Goal: Information Seeking & Learning: Learn about a topic

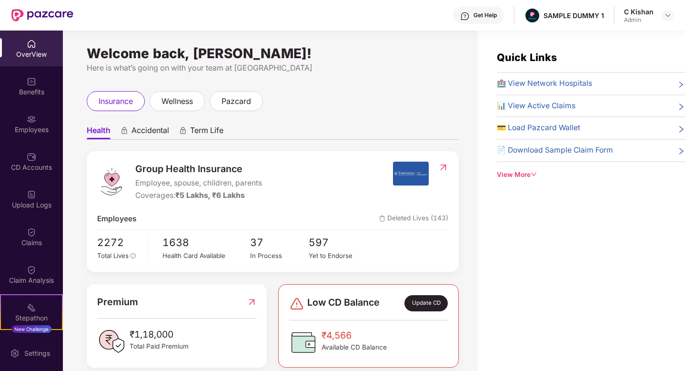
click at [139, 131] on span "Accidental" at bounding box center [150, 132] width 38 height 14
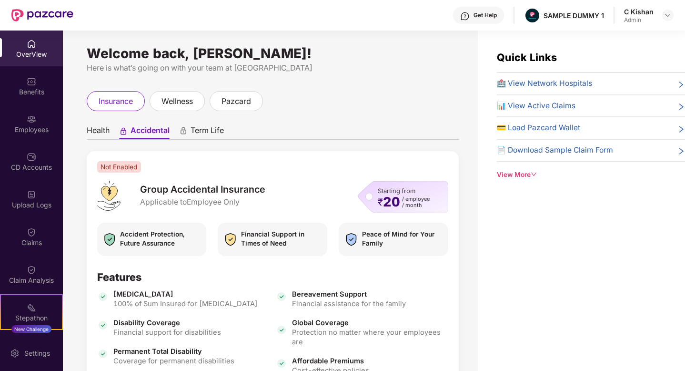
click at [209, 132] on span "Term Life" at bounding box center [207, 132] width 33 height 14
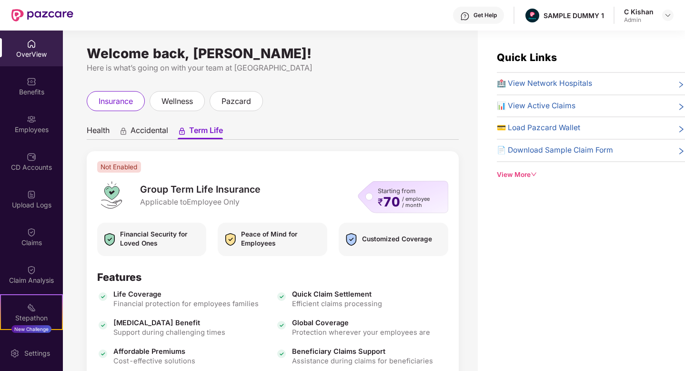
click at [100, 130] on span "Health" at bounding box center [98, 132] width 23 height 14
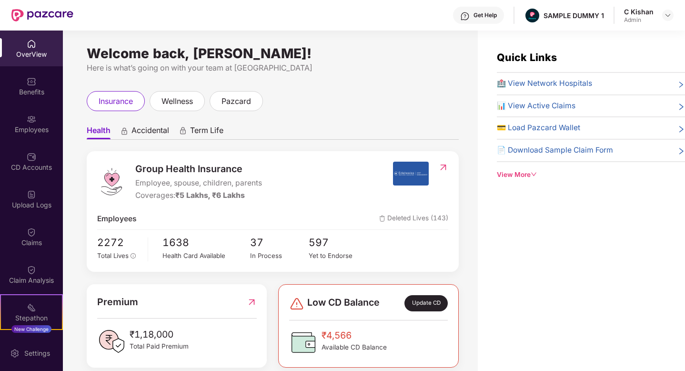
scroll to position [21, 0]
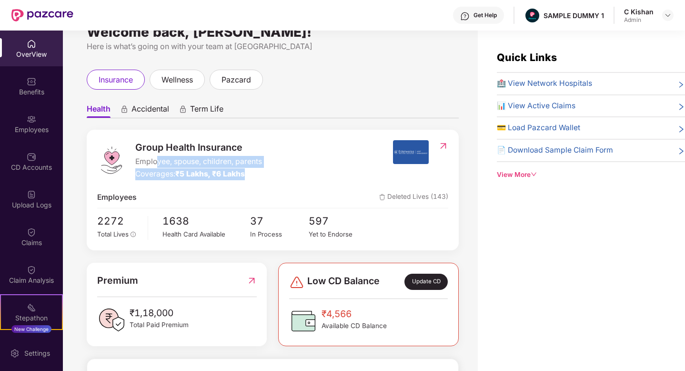
drag, startPoint x: 250, startPoint y: 175, endPoint x: 155, endPoint y: 161, distance: 95.9
click at [155, 161] on div "Group Health Insurance Employee, spouse, children, parents Coverages: ₹5 Lakhs,…" at bounding box center [198, 160] width 127 height 40
click at [318, 172] on div "Group Health Insurance Employee, spouse, children, parents Coverages: ₹5 Lakhs,…" at bounding box center [245, 160] width 296 height 40
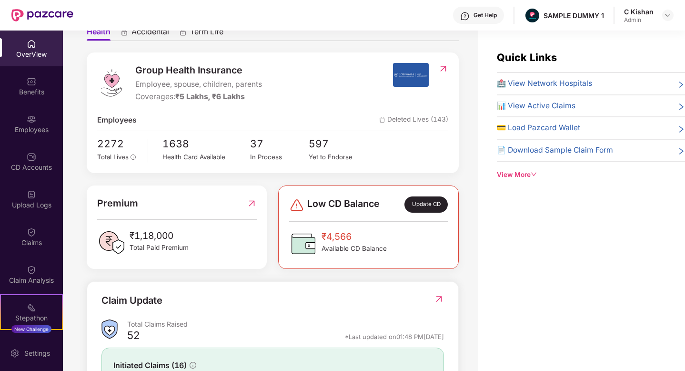
scroll to position [123, 0]
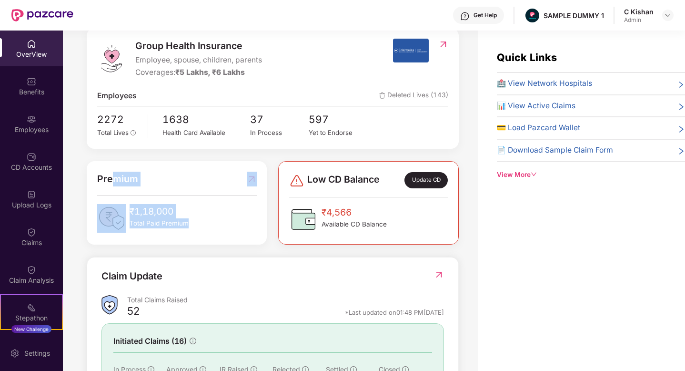
drag, startPoint x: 202, startPoint y: 226, endPoint x: 116, endPoint y: 177, distance: 98.4
click at [116, 177] on div "Premium ₹1,18,000 Total Paid Premium" at bounding box center [177, 202] width 160 height 61
click at [388, 230] on div "₹4,566 Available CD Balance" at bounding box center [368, 219] width 159 height 29
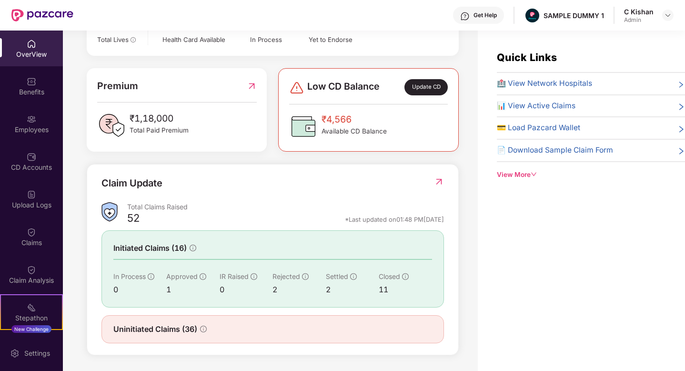
click at [437, 183] on img at bounding box center [439, 182] width 10 height 10
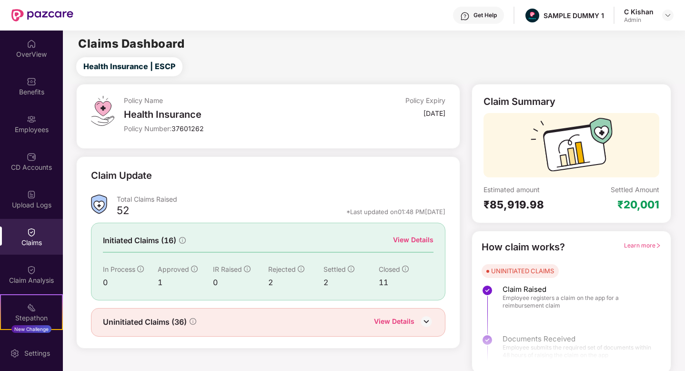
click at [419, 239] on div "View Details" at bounding box center [413, 239] width 40 height 10
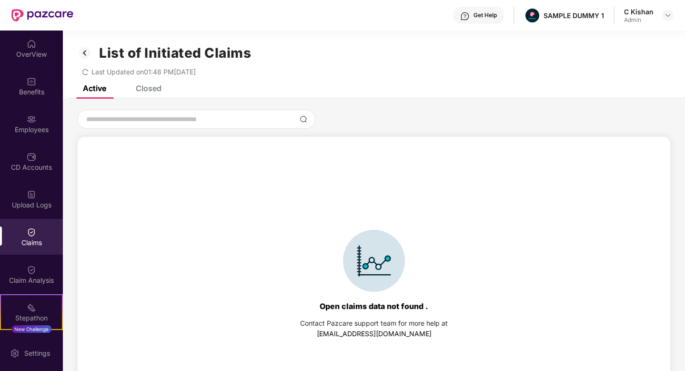
click at [144, 86] on div "Closed" at bounding box center [149, 88] width 26 height 10
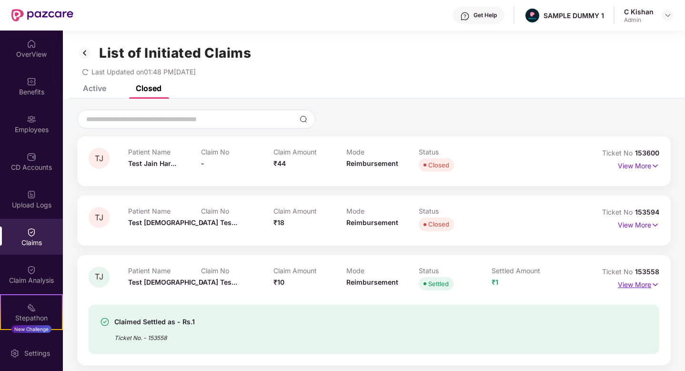
click at [636, 285] on p "View More" at bounding box center [638, 283] width 41 height 13
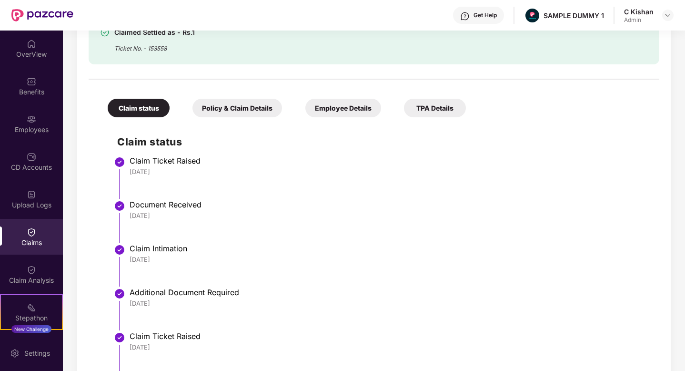
scroll to position [292, 0]
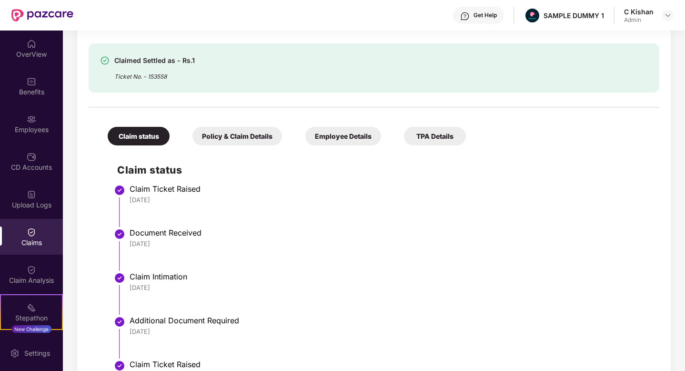
click at [232, 138] on div "Policy & Claim Details" at bounding box center [237, 136] width 90 height 19
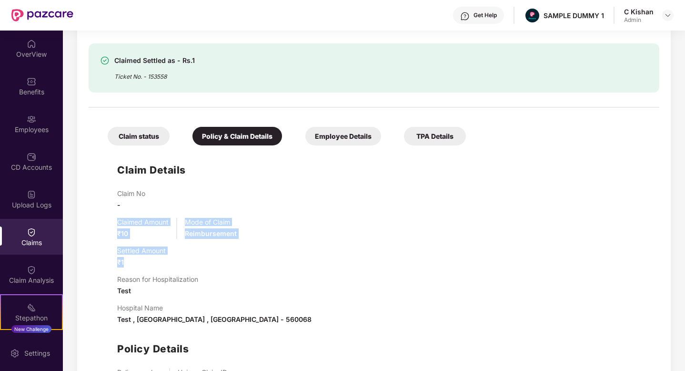
drag, startPoint x: 130, startPoint y: 264, endPoint x: 113, endPoint y: 222, distance: 45.1
click at [113, 222] on div "Claim Details Claim No - Claimed Amount ₹10 Mode of Claim Reimbursement Settled…" at bounding box center [374, 287] width 552 height 275
click at [221, 259] on div "Settled Amount ₹1" at bounding box center [383, 256] width 533 height 21
click at [474, 16] on div "Get Help" at bounding box center [478, 15] width 51 height 17
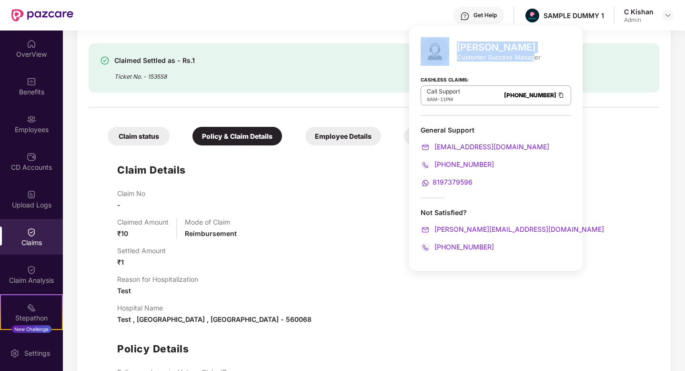
drag, startPoint x: 535, startPoint y: 60, endPoint x: 451, endPoint y: 51, distance: 84.2
click at [451, 51] on div "Mihir Singh Customer Success Manager" at bounding box center [496, 51] width 151 height 29
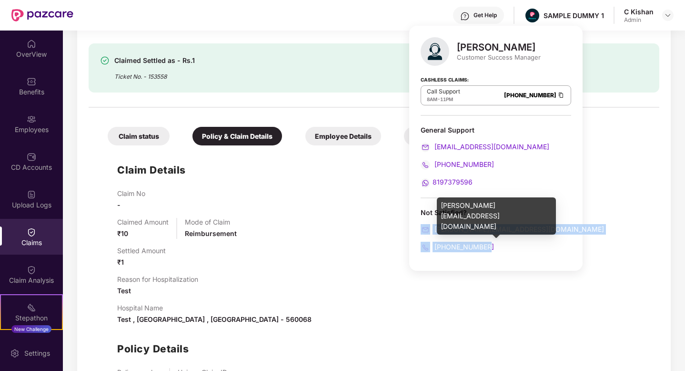
drag, startPoint x: 493, startPoint y: 246, endPoint x: 421, endPoint y: 227, distance: 74.0
click at [421, 227] on div "Not Satisfied? mihir+onb@pazcare.com +916666878580" at bounding box center [496, 230] width 151 height 44
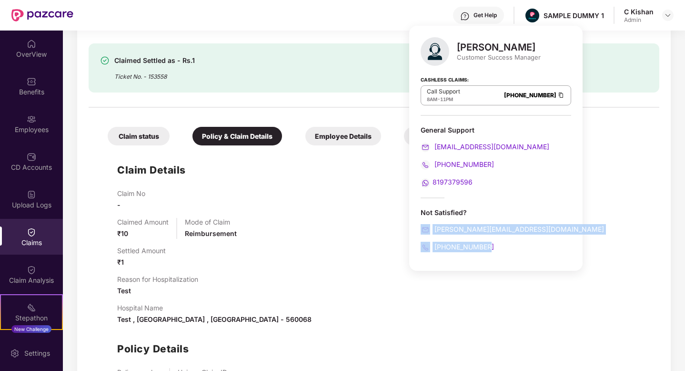
click at [89, 108] on div at bounding box center [374, 102] width 571 height 20
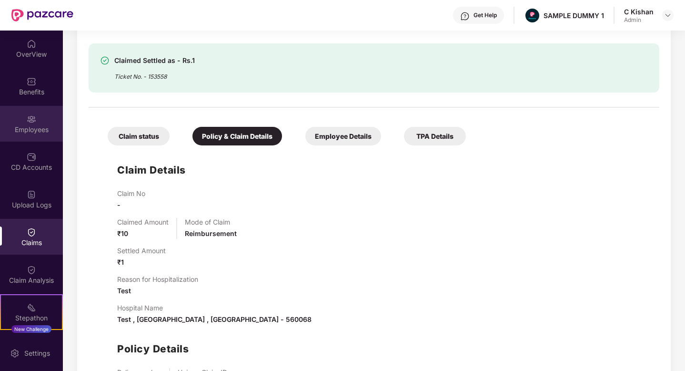
click at [41, 126] on div "Employees" at bounding box center [31, 130] width 63 height 10
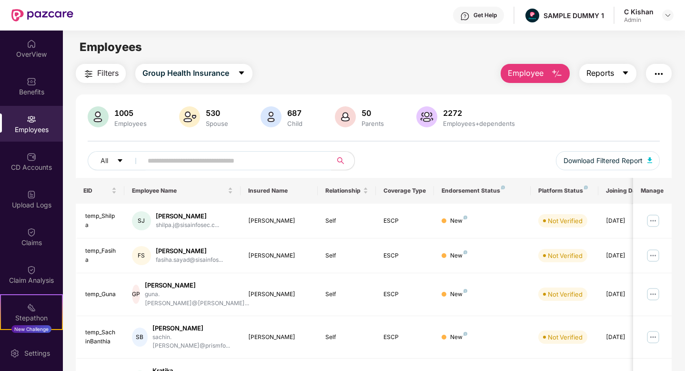
click at [617, 72] on button "Reports" at bounding box center [607, 73] width 57 height 19
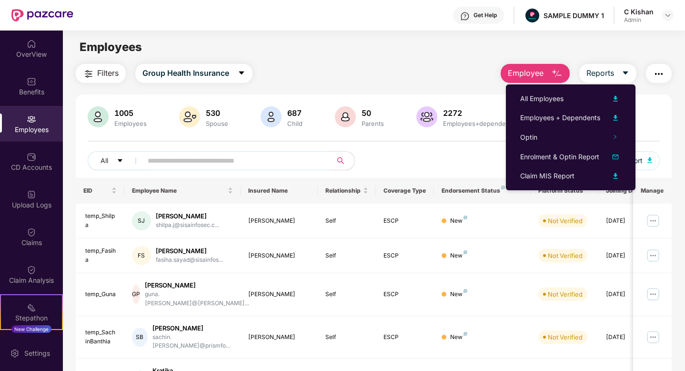
click at [414, 68] on div "Filters Group Health Insurance Employee Reports" at bounding box center [374, 73] width 596 height 19
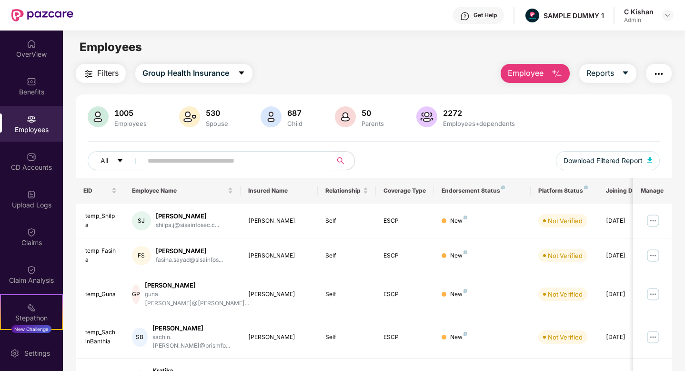
click at [659, 76] on img "button" at bounding box center [658, 73] width 11 height 11
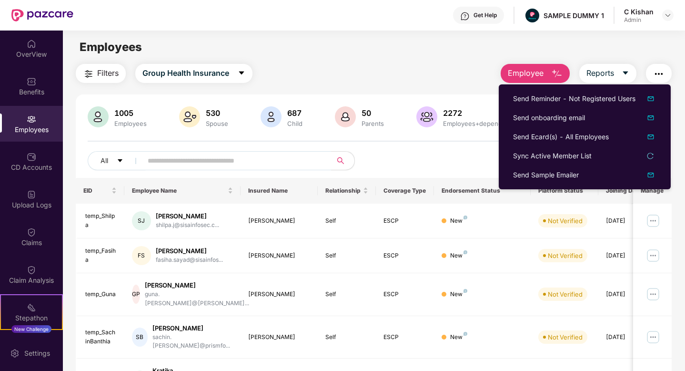
click at [462, 149] on div "1005 Employees 530 Spouse 687 Child 50 Parents 2272 Employees+dependents All Do…" at bounding box center [374, 141] width 596 height 71
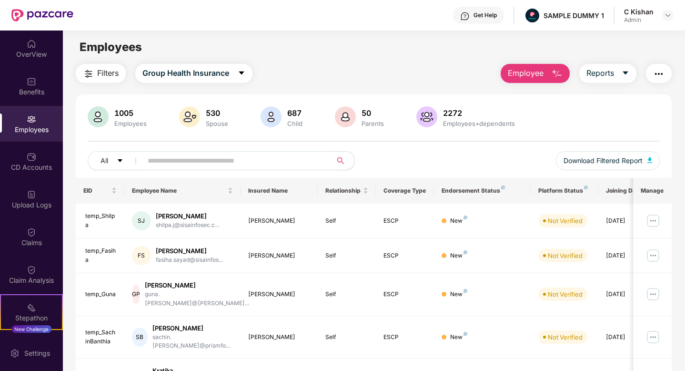
click at [548, 71] on button "Employee" at bounding box center [535, 73] width 69 height 19
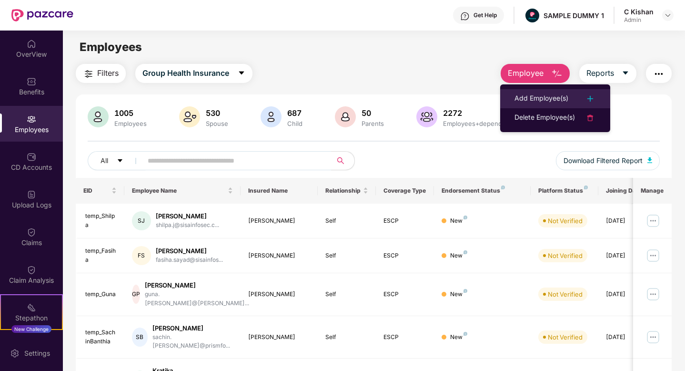
click at [563, 100] on div "Add Employee(s)" at bounding box center [542, 98] width 54 height 11
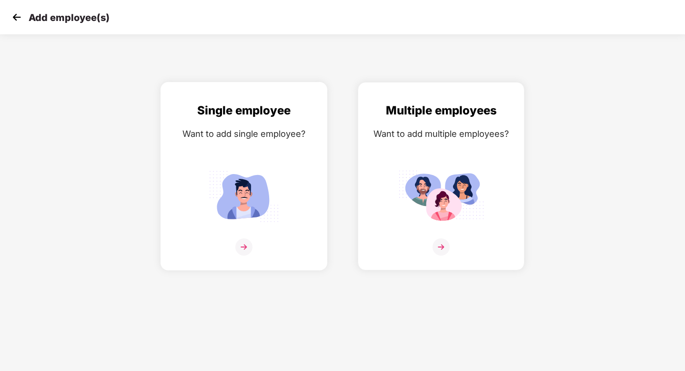
click at [244, 247] on img at bounding box center [243, 246] width 17 height 17
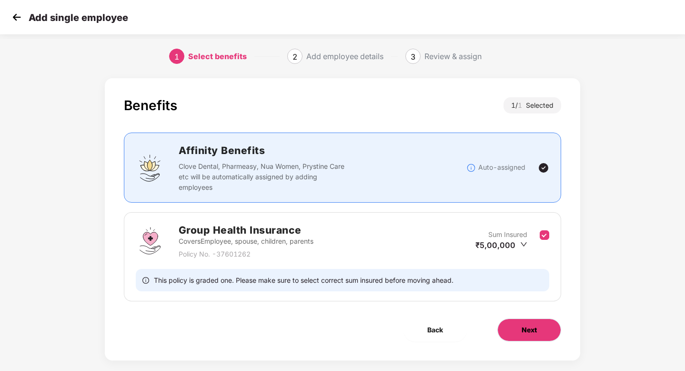
click at [542, 326] on button "Next" at bounding box center [529, 329] width 64 height 23
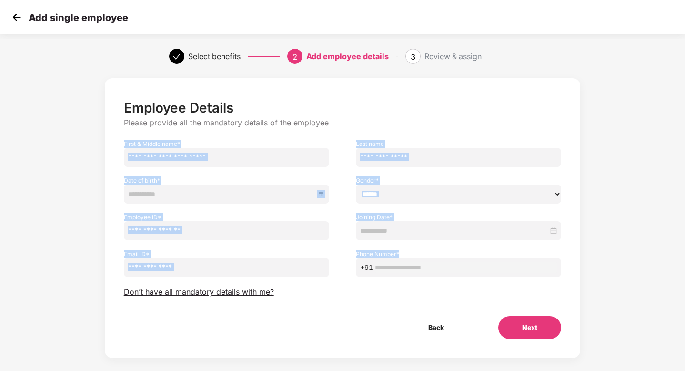
drag, startPoint x: 122, startPoint y: 132, endPoint x: 512, endPoint y: 262, distance: 410.7
click at [512, 262] on div "Employee Details Please provide all the mandatory details of the employee First…" at bounding box center [343, 219] width 438 height 239
click at [566, 211] on div "Joining Date *" at bounding box center [459, 221] width 232 height 37
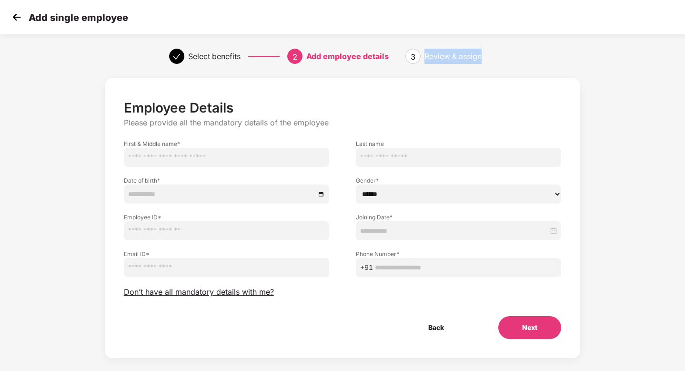
drag, startPoint x: 425, startPoint y: 58, endPoint x: 505, endPoint y: 58, distance: 80.0
click at [505, 58] on div "Review & assign" at bounding box center [469, 56] width 91 height 15
click at [132, 312] on div "Employee Details Please provide all the mandatory details of the employee First…" at bounding box center [343, 219] width 438 height 239
click at [200, 293] on span "Don’t have all mandatory details with me?" at bounding box center [199, 292] width 150 height 10
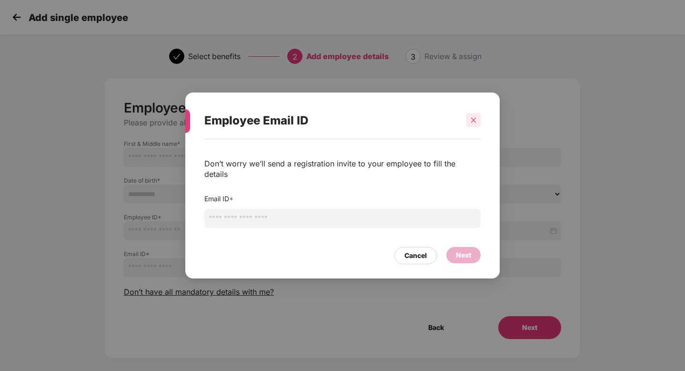
click at [471, 123] on icon "close" at bounding box center [473, 120] width 7 height 7
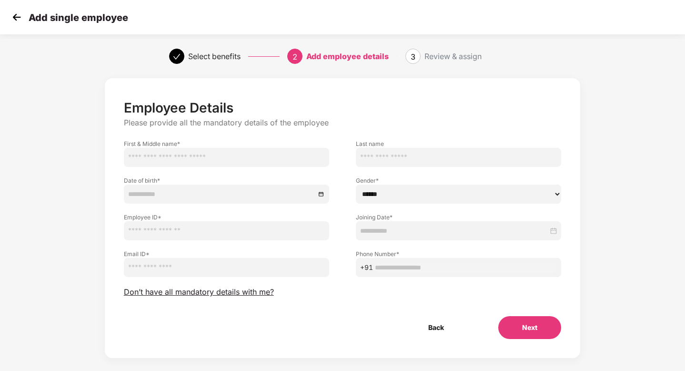
click at [16, 17] on img at bounding box center [17, 17] width 14 height 14
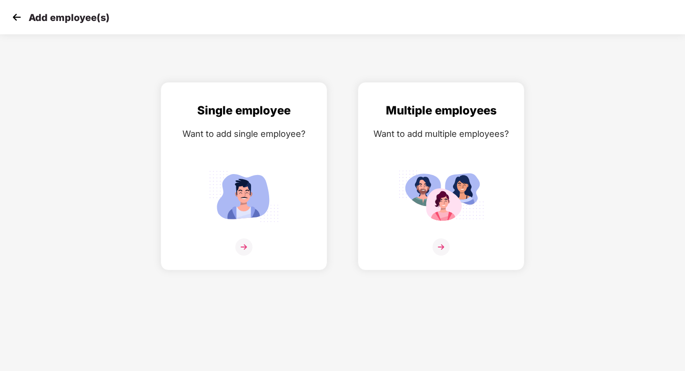
click at [20, 17] on img at bounding box center [17, 17] width 14 height 14
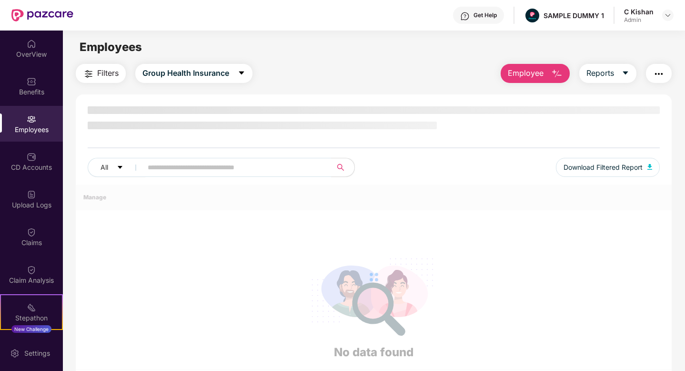
click at [528, 70] on span "Employee" at bounding box center [526, 73] width 36 height 12
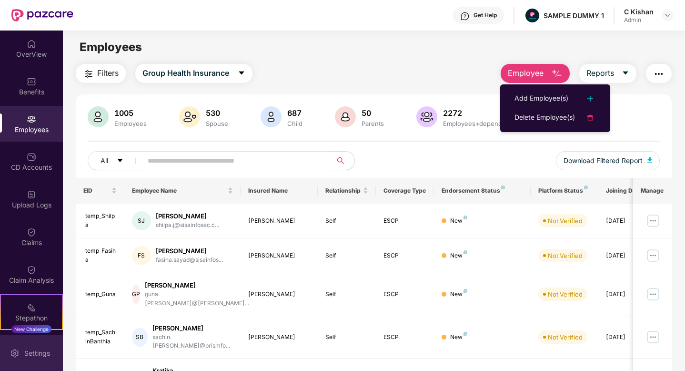
click at [38, 353] on div "Settings" at bounding box center [36, 353] width 31 height 10
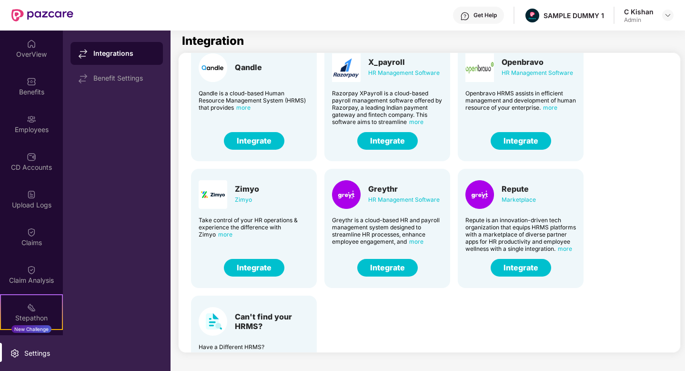
scroll to position [164, 0]
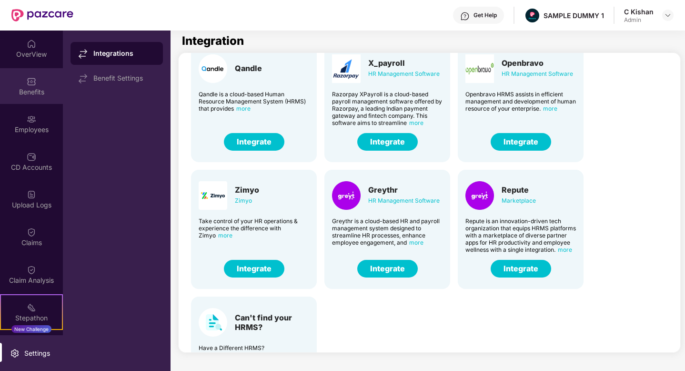
click at [28, 92] on div "Benefits" at bounding box center [31, 92] width 63 height 10
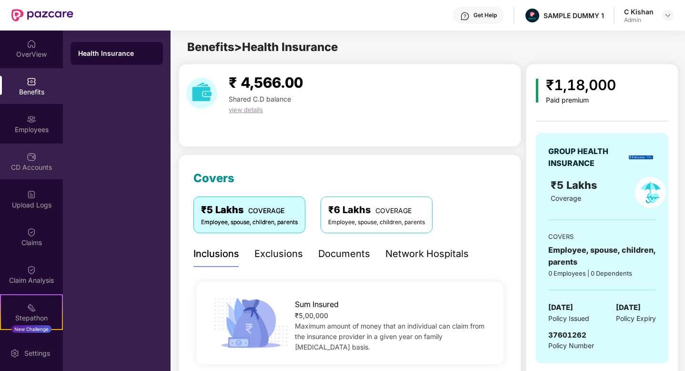
click at [35, 164] on div "CD Accounts" at bounding box center [31, 167] width 63 height 10
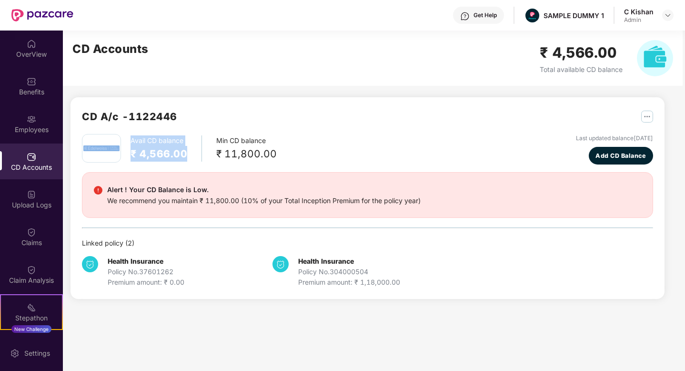
drag, startPoint x: 188, startPoint y: 154, endPoint x: 112, endPoint y: 132, distance: 79.2
click at [112, 132] on div "CD A/c - 1122446 Avail CD balance ₹ 4,566.00 Min CD balance ₹ 11,800.00 Last up…" at bounding box center [367, 198] width 571 height 179
click at [608, 158] on span "Add CD Balance" at bounding box center [621, 156] width 50 height 10
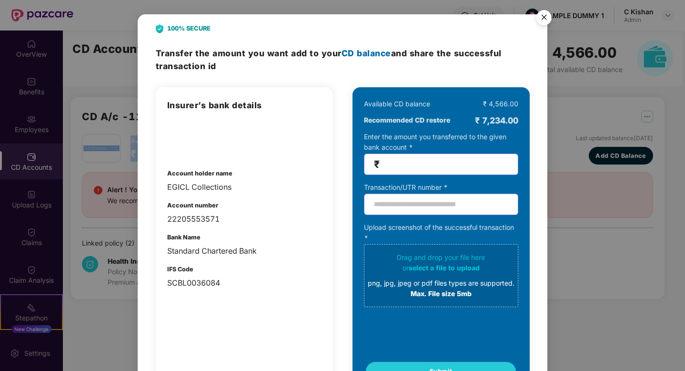
click at [550, 17] on img "Close" at bounding box center [544, 19] width 27 height 27
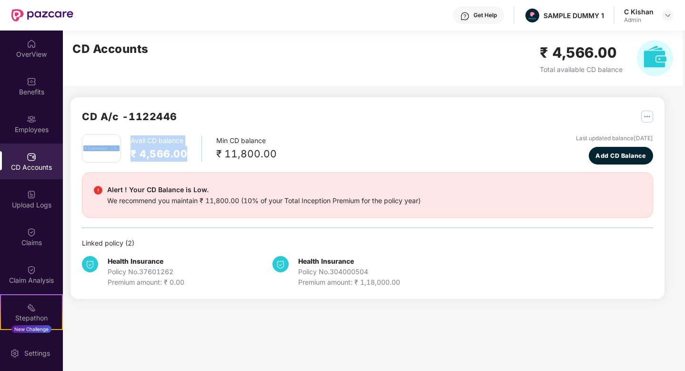
click at [495, 116] on div "CD A/c - 1122446" at bounding box center [367, 121] width 571 height 25
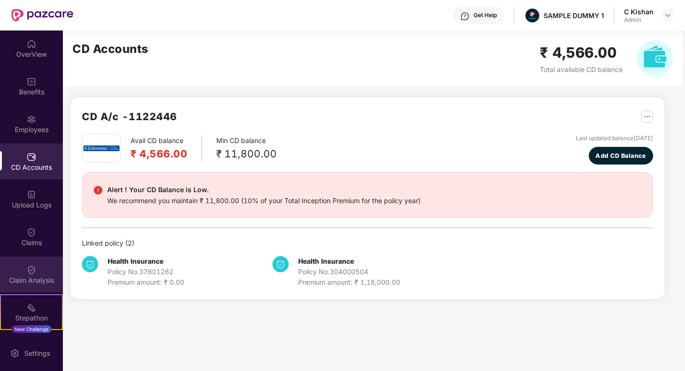
click at [24, 275] on div "Claim Analysis" at bounding box center [31, 280] width 63 height 10
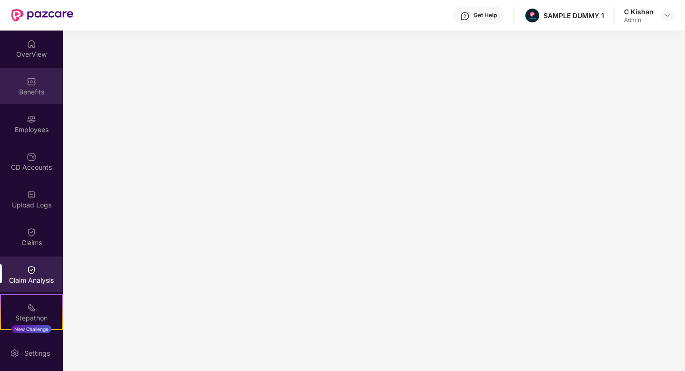
click at [41, 86] on div "Benefits" at bounding box center [31, 86] width 63 height 36
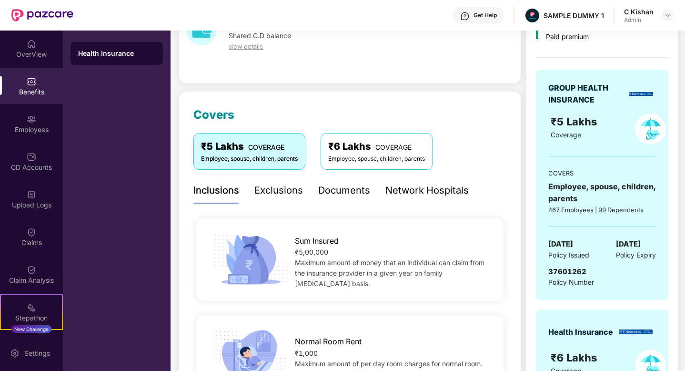
scroll to position [68, 0]
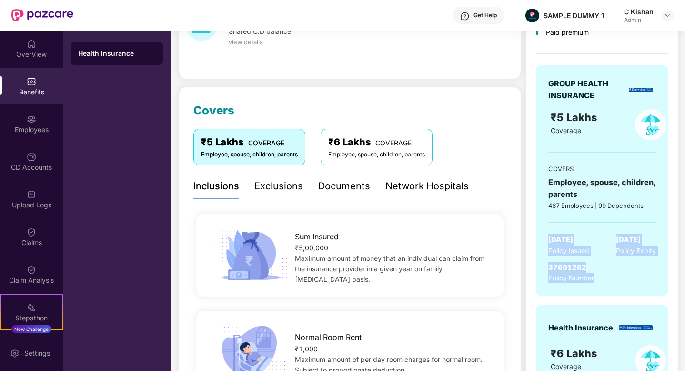
drag, startPoint x: 547, startPoint y: 235, endPoint x: 621, endPoint y: 277, distance: 84.9
click at [621, 277] on div "GROUP HEALTH INSURANCE ₹5 Lakhs Coverage COVERS Employee, spouse, children, par…" at bounding box center [602, 180] width 132 height 231
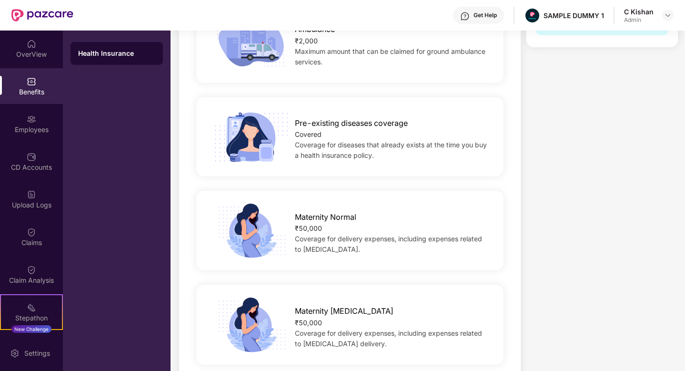
scroll to position [568, 0]
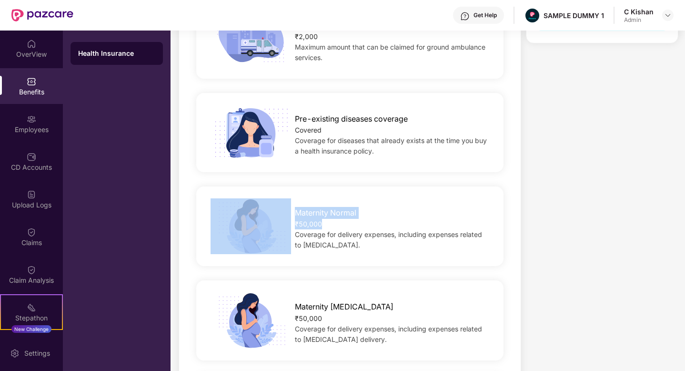
drag, startPoint x: 323, startPoint y: 220, endPoint x: 278, endPoint y: 199, distance: 49.6
click at [278, 199] on div "Maternity Normal ₹50,000 Coverage for delivery expenses, including expenses rel…" at bounding box center [350, 226] width 338 height 56
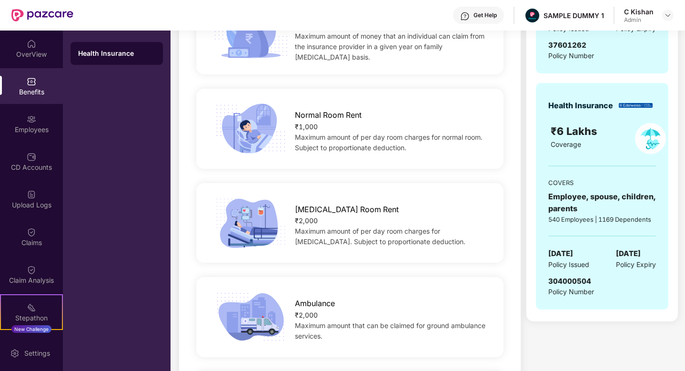
scroll to position [0, 0]
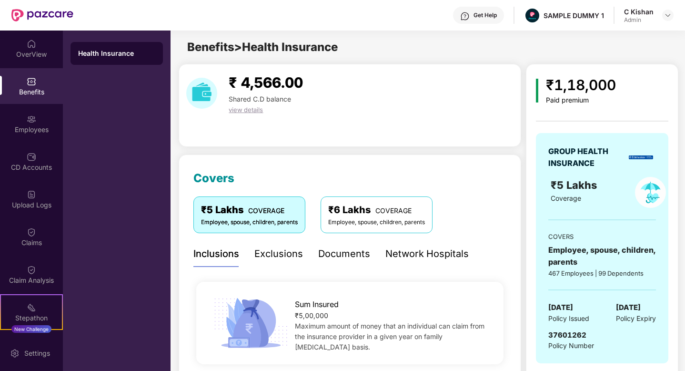
click at [274, 251] on div "Exclusions" at bounding box center [278, 253] width 49 height 15
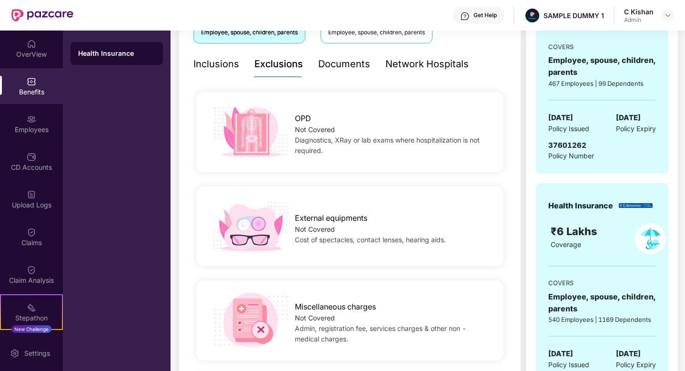
scroll to position [191, 0]
click at [333, 64] on div "Documents" at bounding box center [344, 63] width 52 height 15
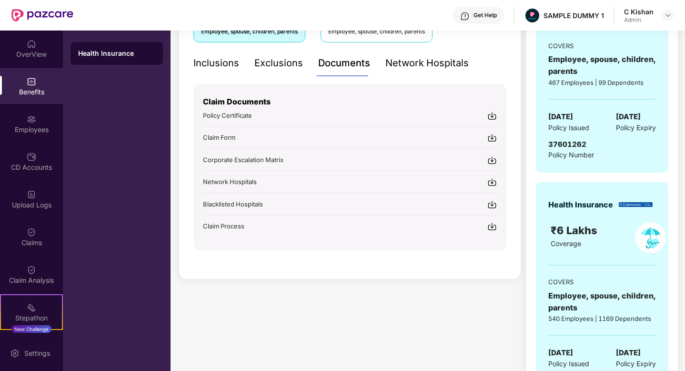
click at [407, 67] on div "Network Hospitals" at bounding box center [426, 63] width 83 height 15
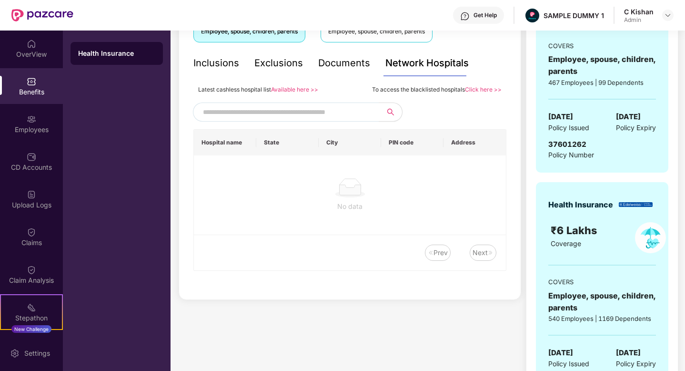
click at [282, 107] on input "text" at bounding box center [284, 112] width 163 height 14
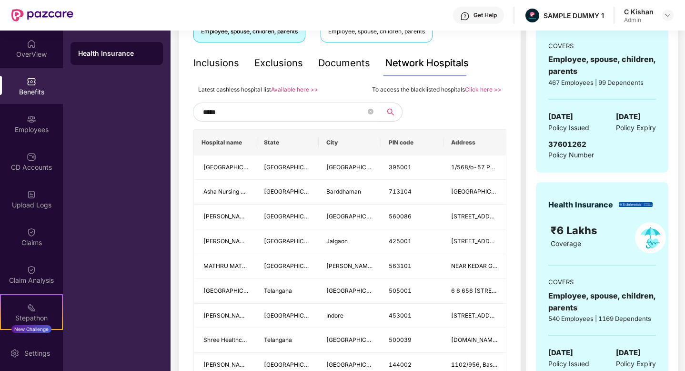
type input "******"
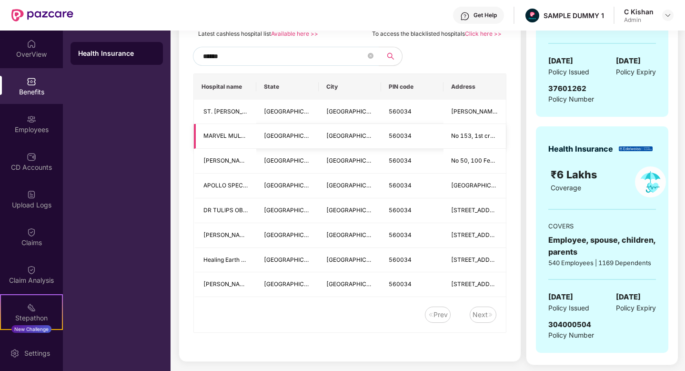
scroll to position [249, 0]
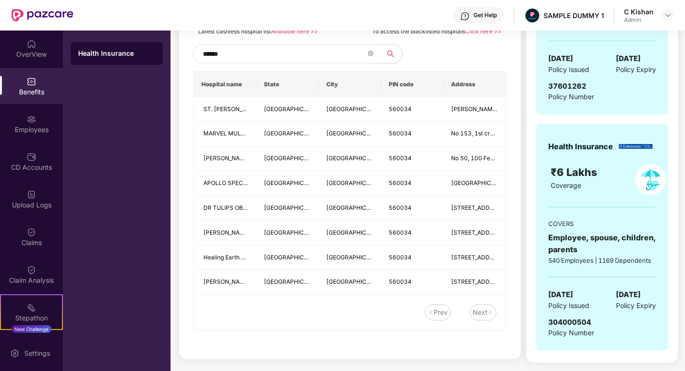
click at [240, 55] on input "******" at bounding box center [284, 54] width 163 height 14
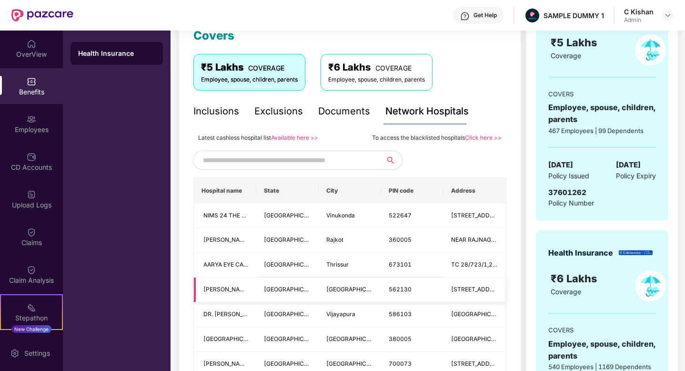
scroll to position [119, 0]
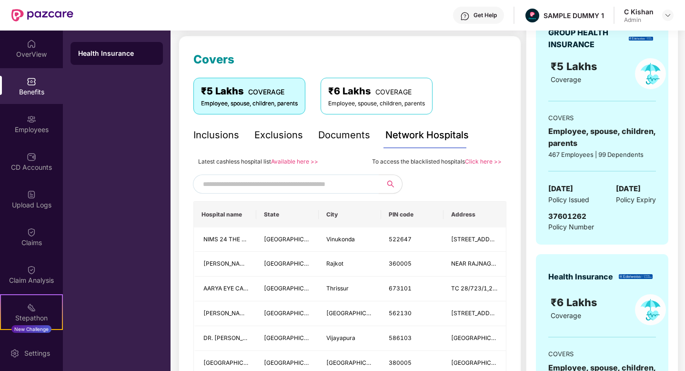
click at [480, 100] on div "₹5 Lakhs COVERAGE Employee, spouse, children, parents ₹6 Lakhs COVERAGE Employe…" at bounding box center [349, 96] width 313 height 36
